Goal: Find specific page/section: Find specific page/section

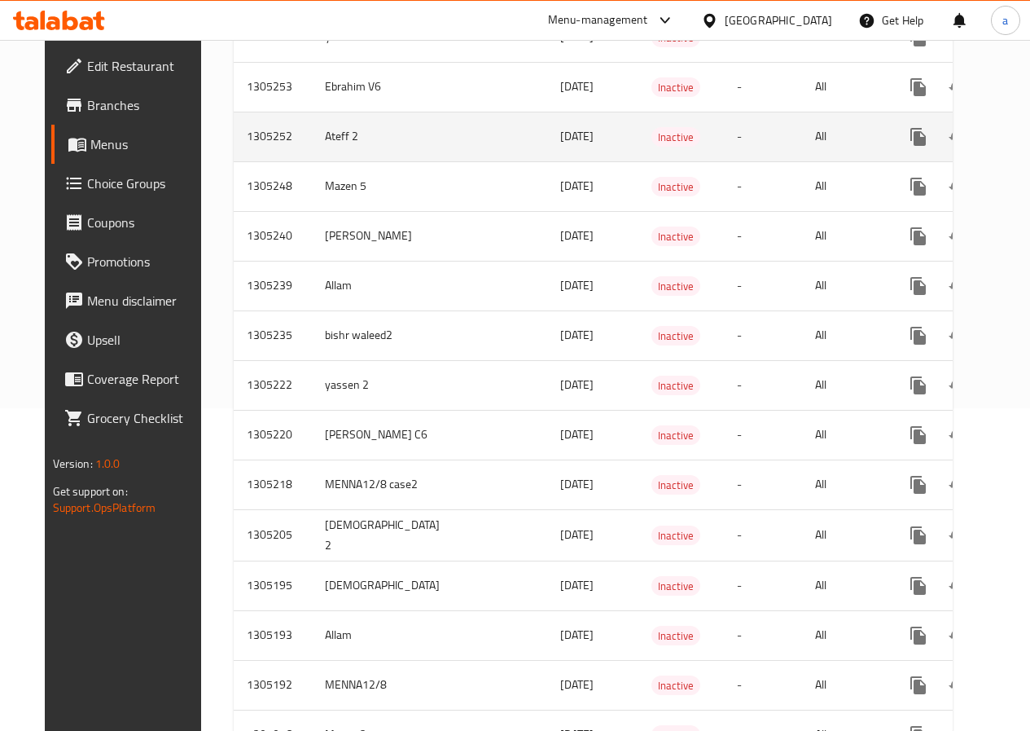
scroll to position [326, 0]
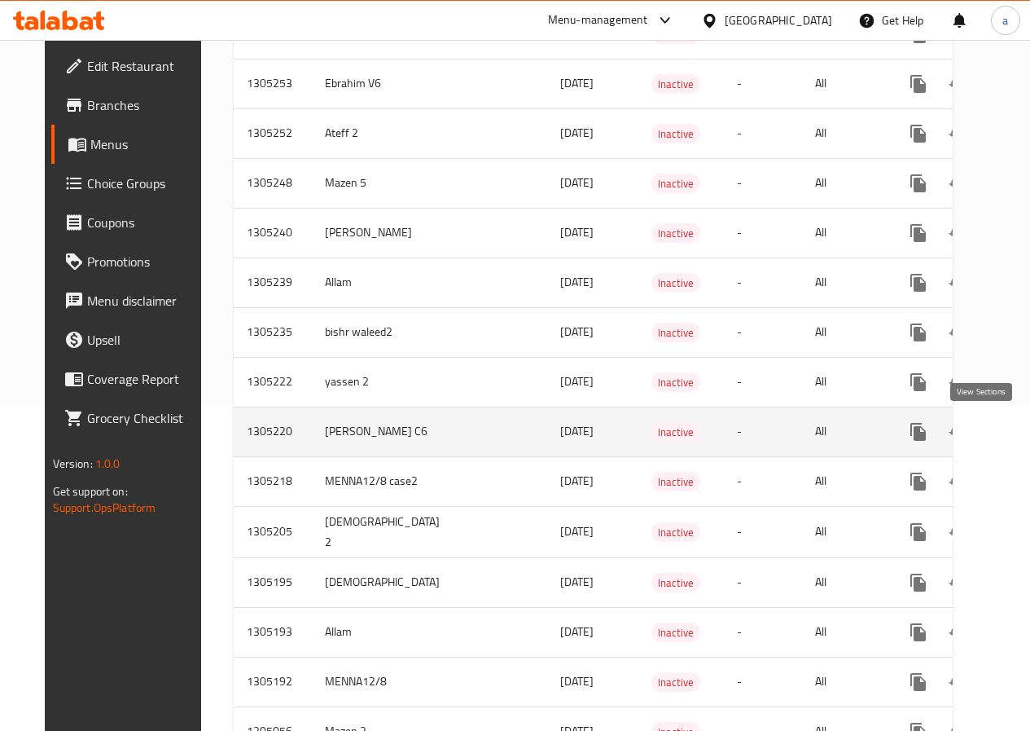
click at [1026, 429] on icon "enhanced table" at bounding box center [1036, 432] width 20 height 20
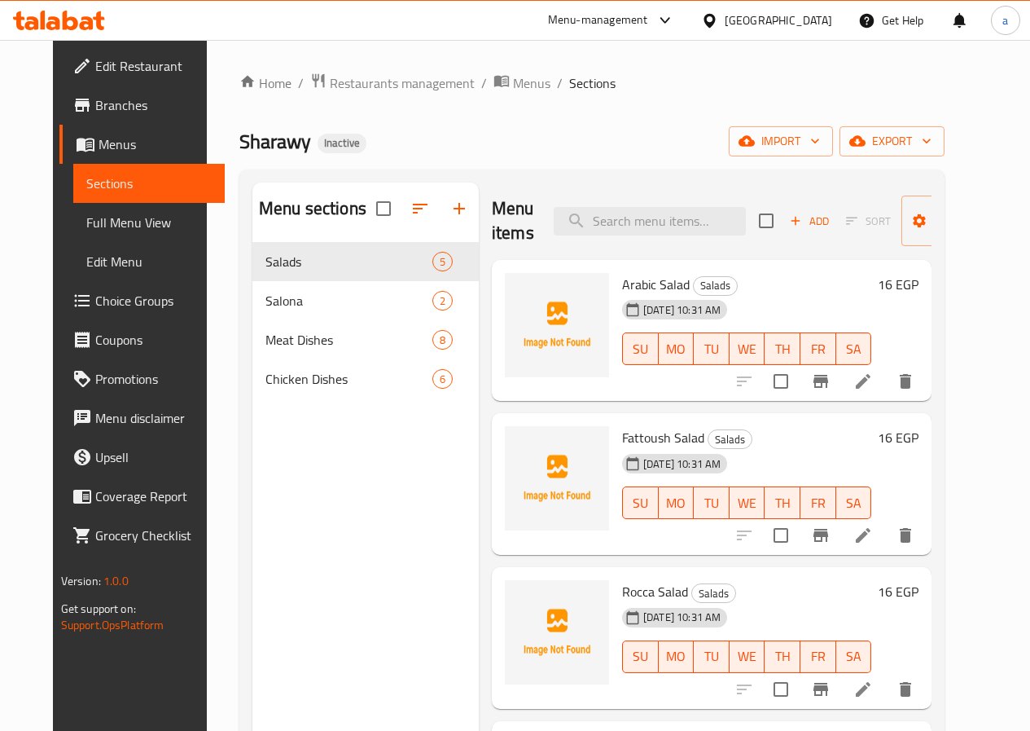
click at [100, 187] on span "Sections" at bounding box center [148, 184] width 125 height 20
click at [104, 151] on span "Menus" at bounding box center [155, 144] width 113 height 20
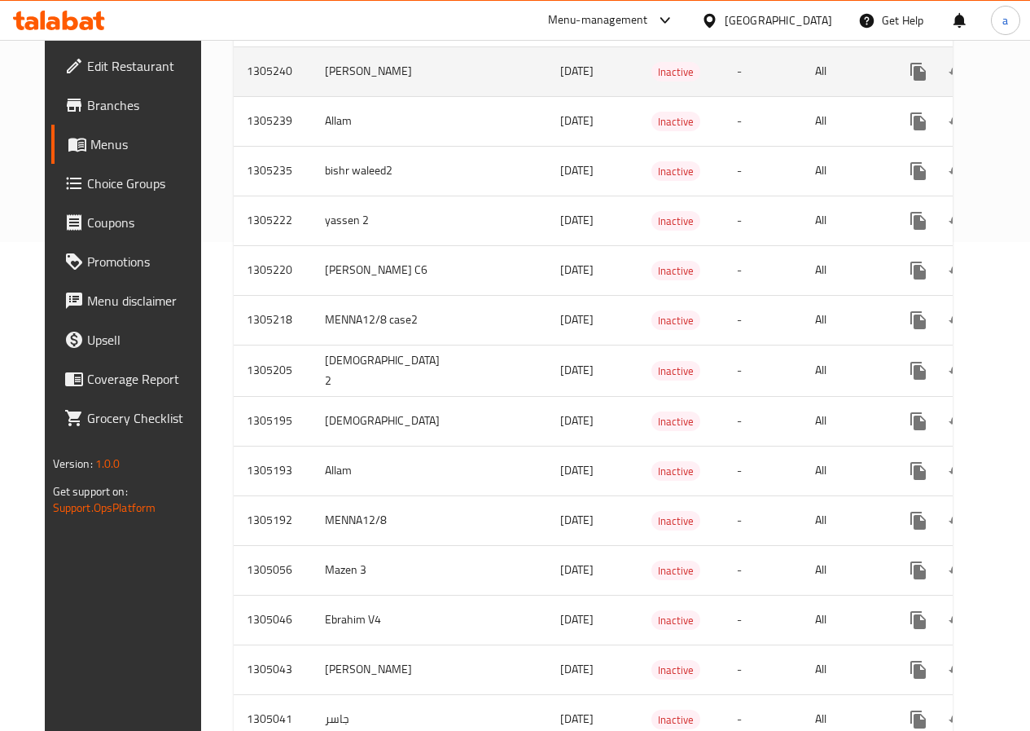
scroll to position [570, 0]
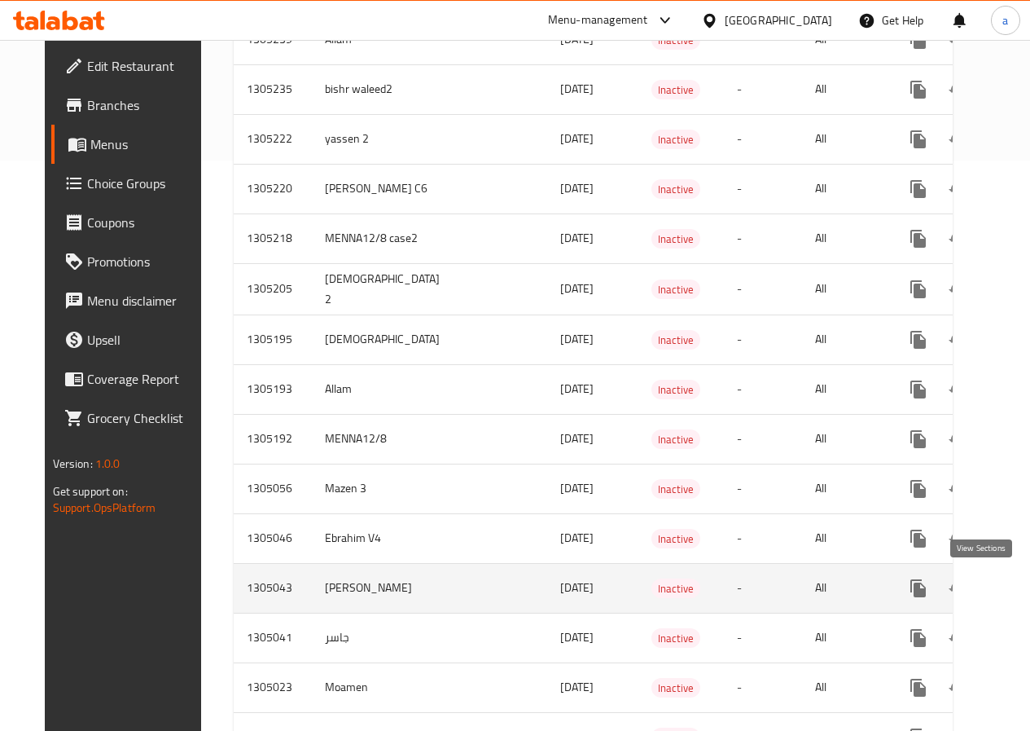
click at [1017, 599] on link "enhanced table" at bounding box center [1036, 588] width 39 height 39
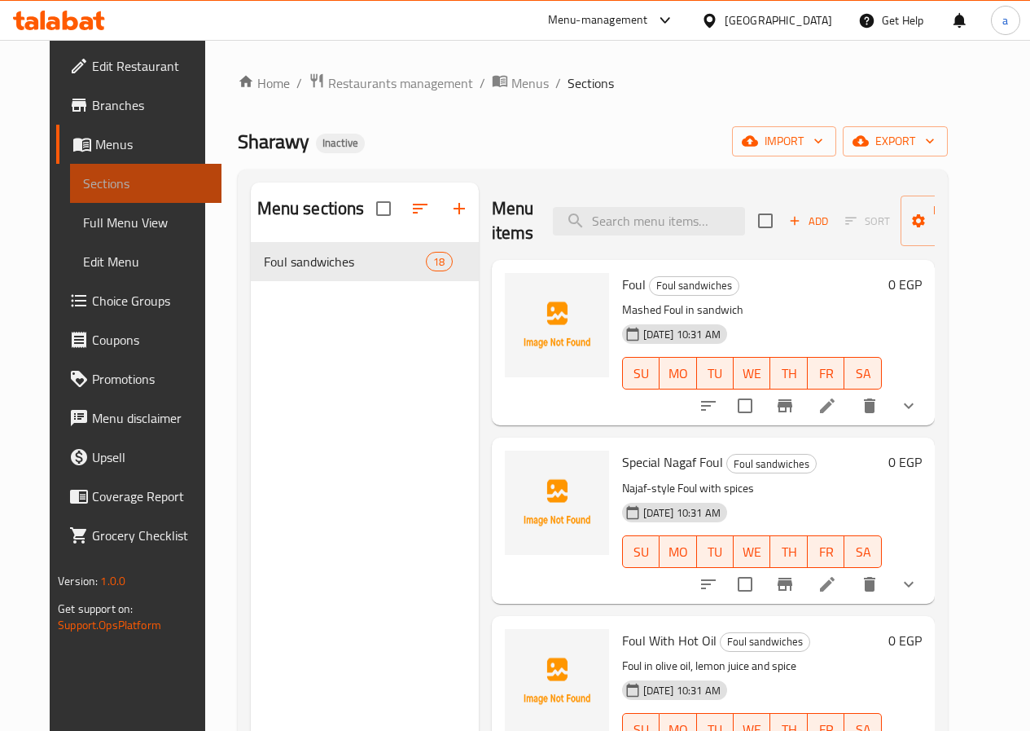
click at [83, 193] on span "Sections" at bounding box center [145, 184] width 125 height 20
click at [99, 147] on span "Menus" at bounding box center [151, 144] width 113 height 20
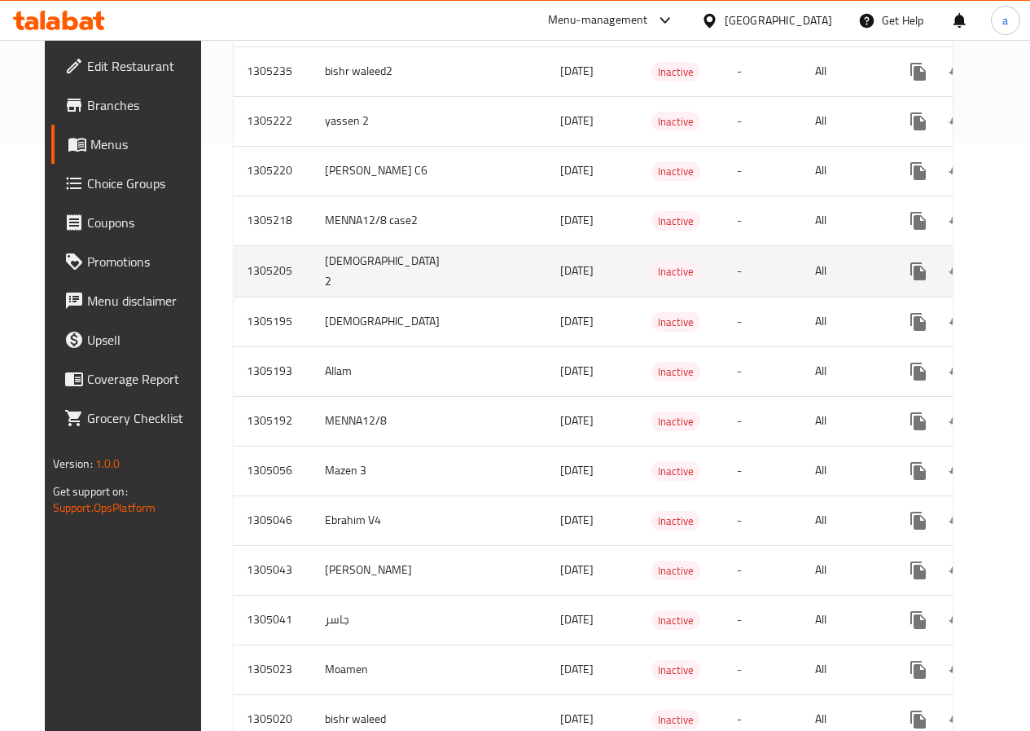
scroll to position [584, 0]
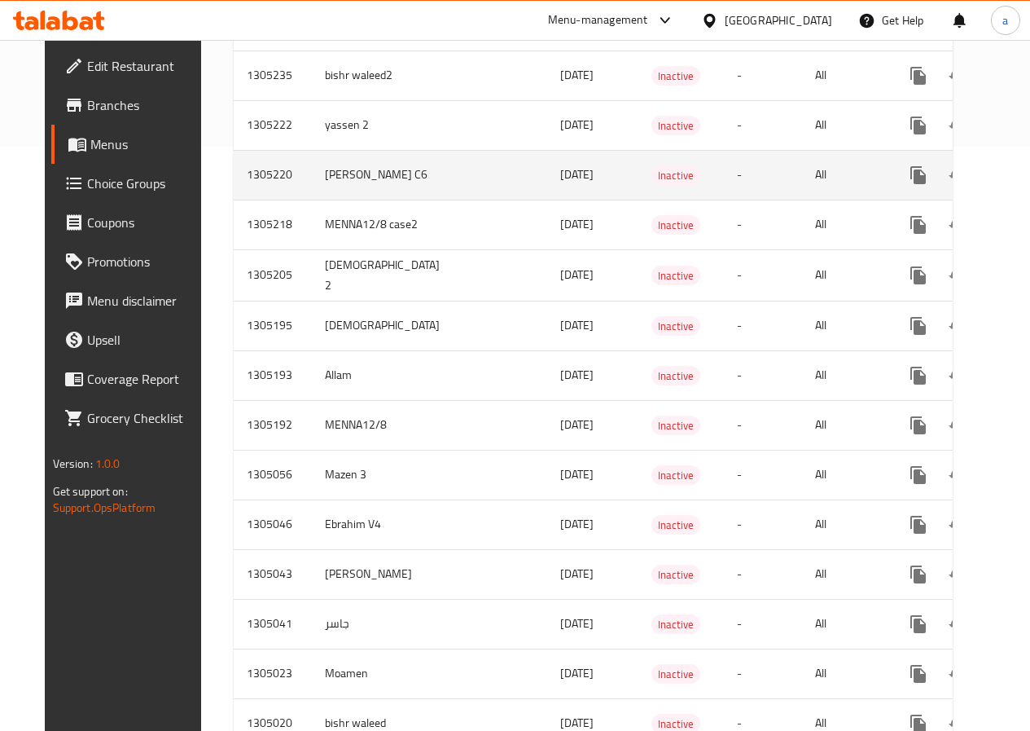
drag, startPoint x: 362, startPoint y: 172, endPoint x: 973, endPoint y: 179, distance: 611.0
click at [1029, 179] on icon "enhanced table" at bounding box center [1036, 175] width 15 height 15
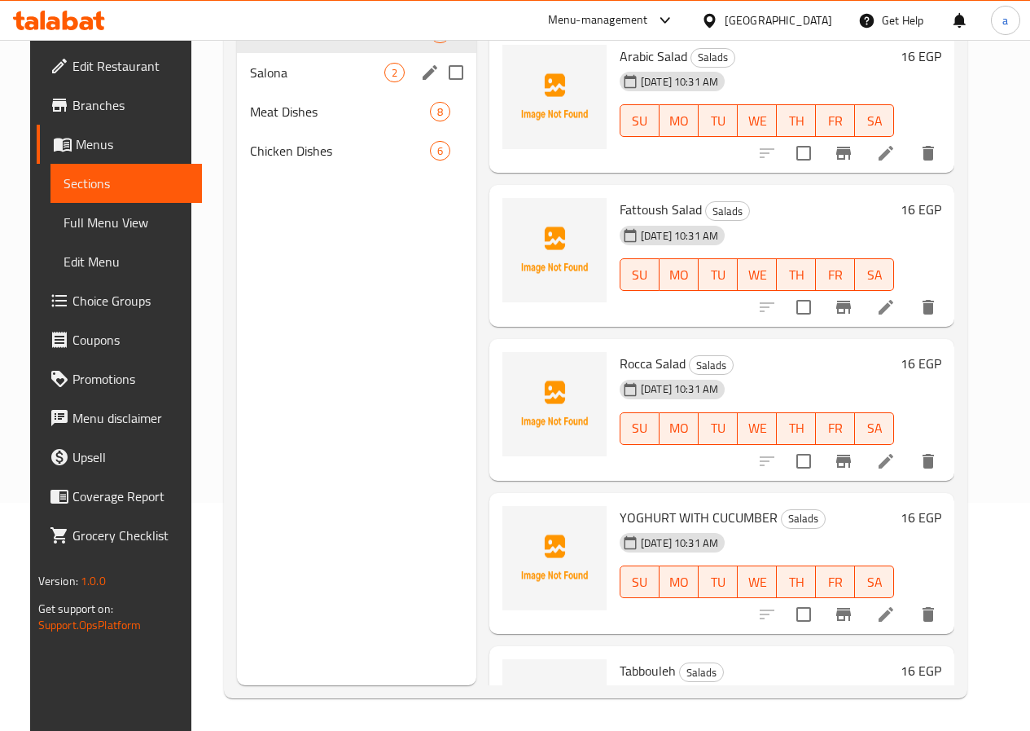
click at [275, 92] on div "Salona 2" at bounding box center [356, 72] width 239 height 39
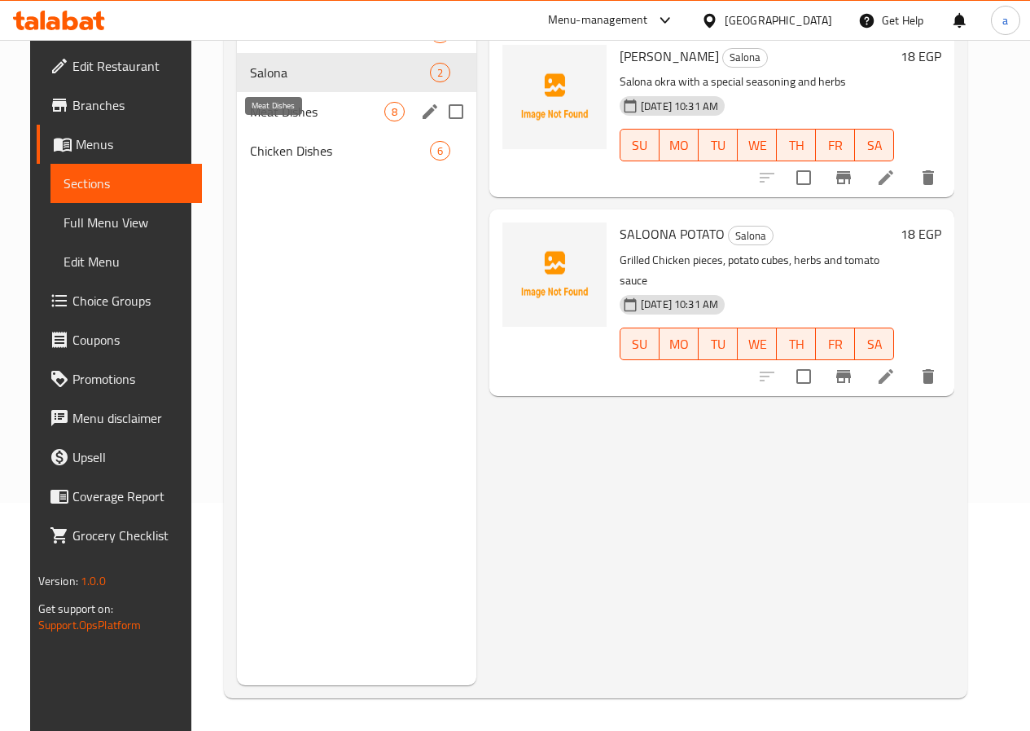
click at [287, 121] on span "Meat Dishes" at bounding box center [317, 112] width 134 height 20
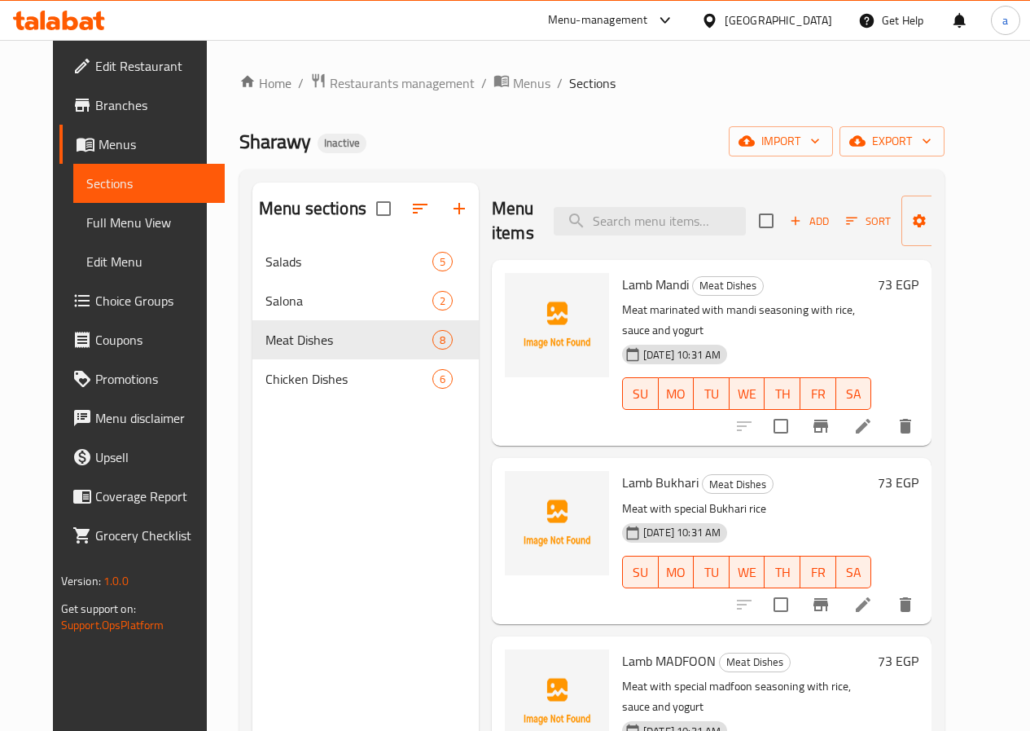
click at [886, 411] on li at bounding box center [864, 425] width 46 height 29
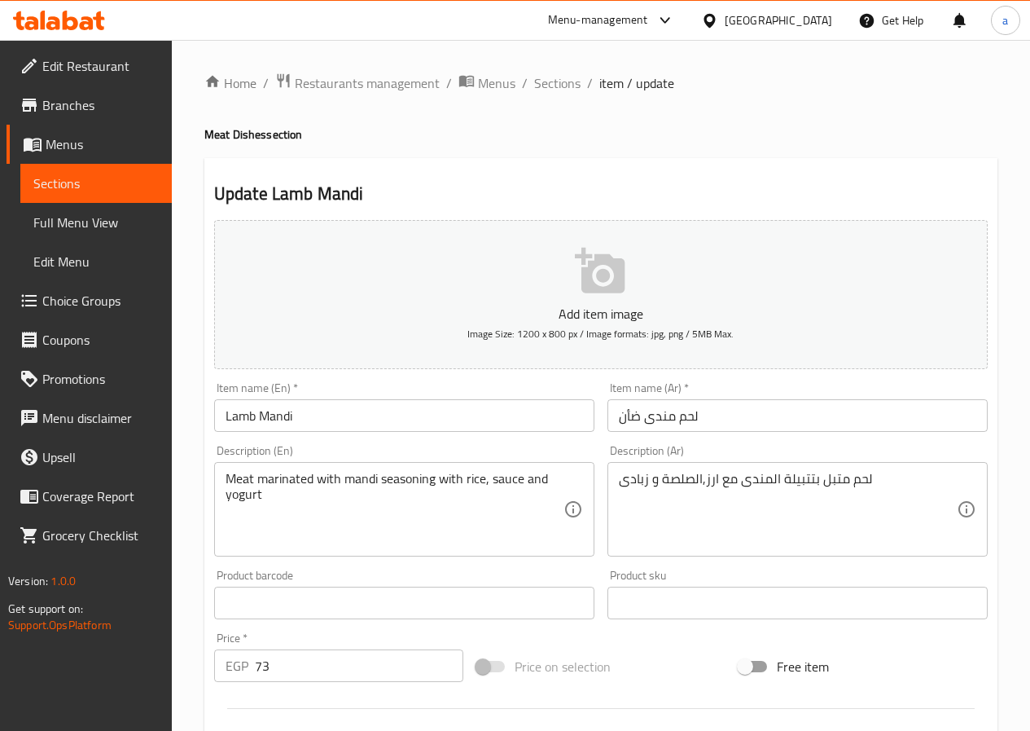
click at [100, 182] on span "Sections" at bounding box center [95, 184] width 125 height 20
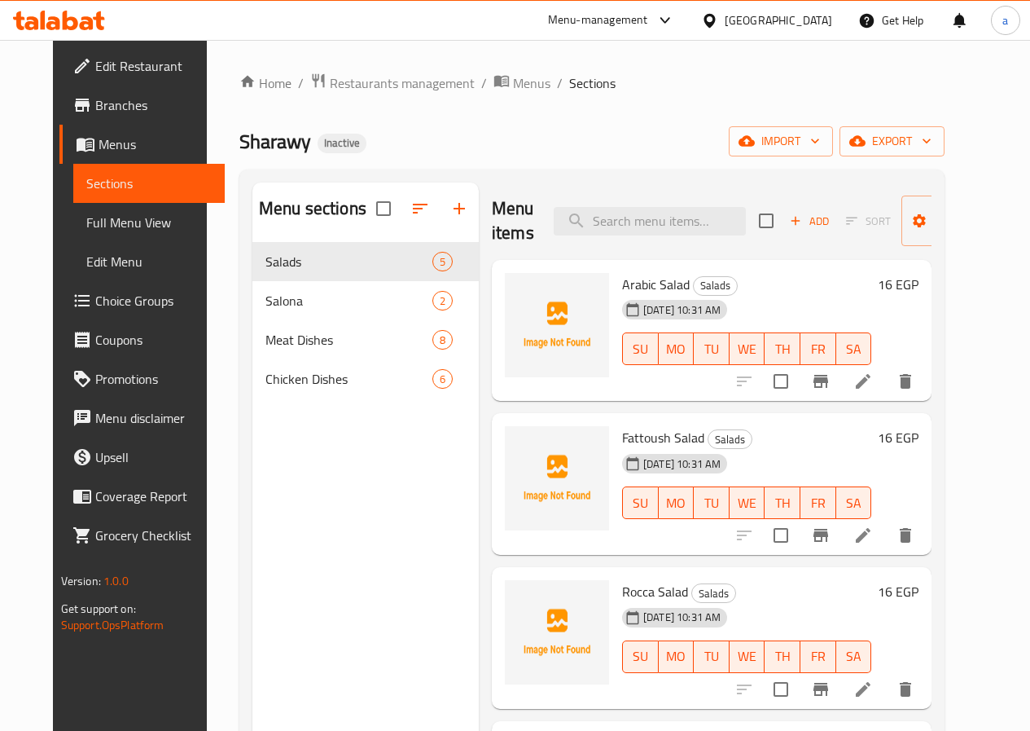
click at [106, 230] on span "Full Menu View" at bounding box center [148, 223] width 125 height 20
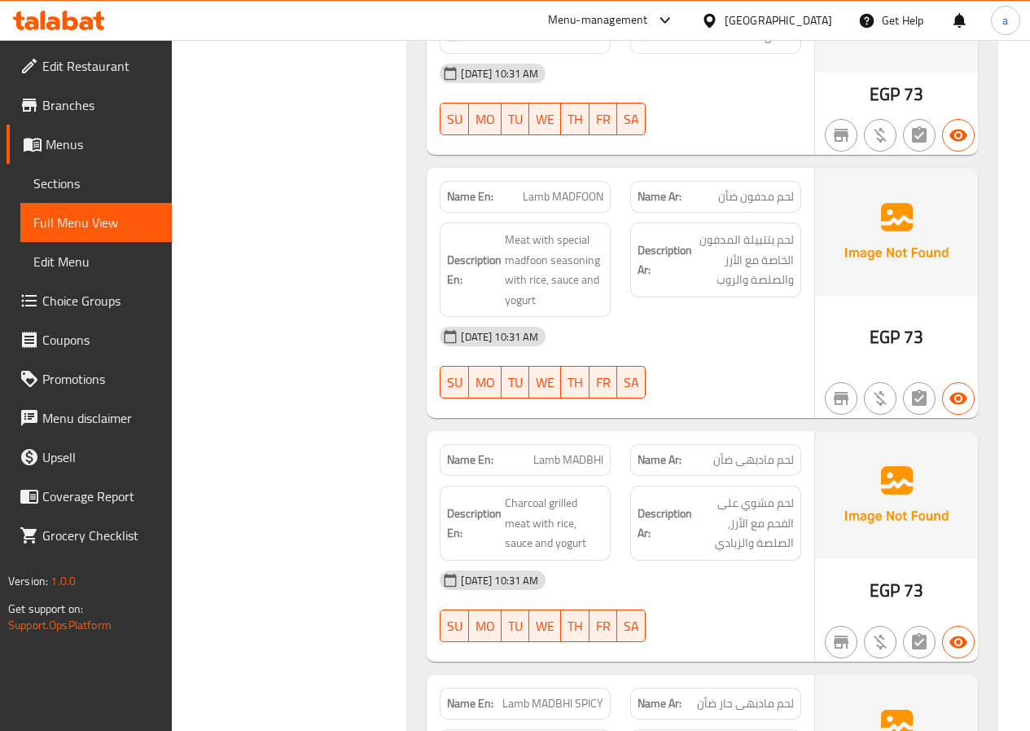
scroll to position [2362, 0]
copy span "MADBHI"
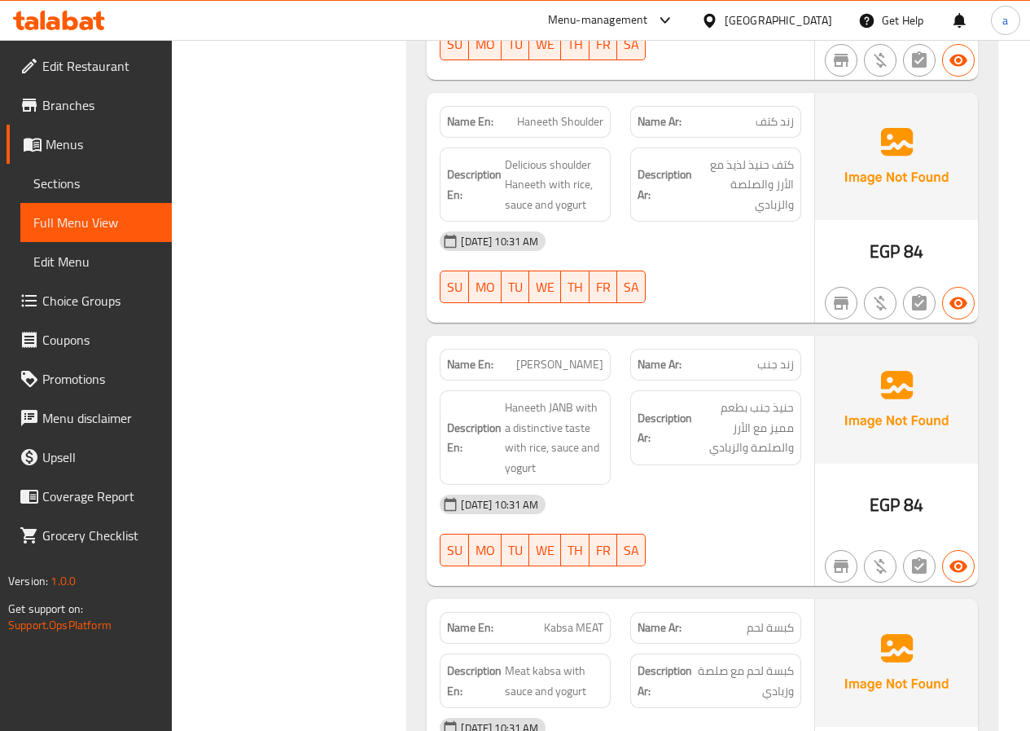
scroll to position [3177, 0]
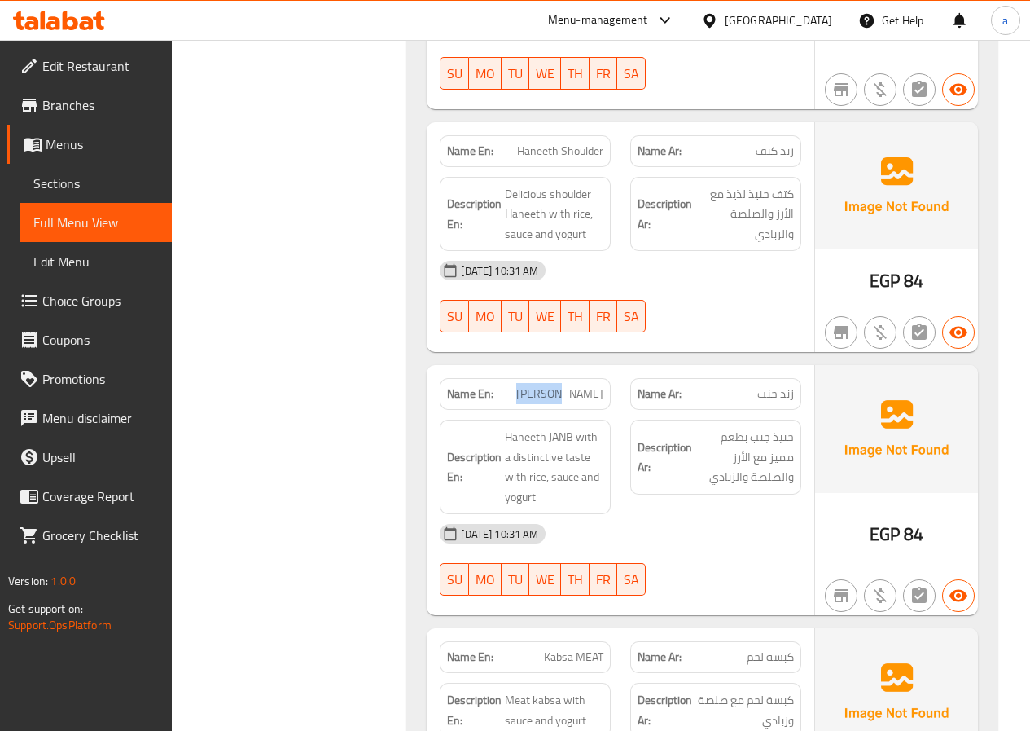
drag, startPoint x: 539, startPoint y: 354, endPoint x: 579, endPoint y: 361, distance: 40.4
click at [579, 385] on span "Haneeth Janb" at bounding box center [559, 393] width 87 height 17
copy span "Haneeth"
